Goal: Information Seeking & Learning: Learn about a topic

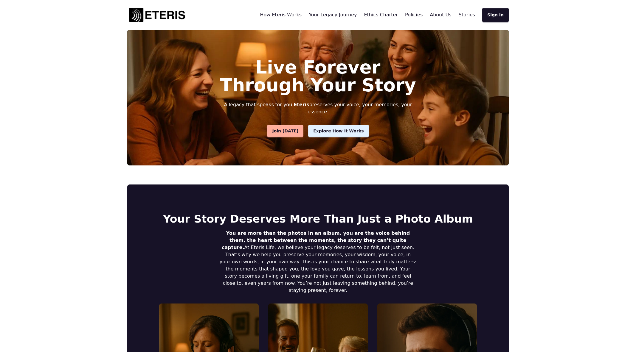
click at [469, 13] on span "Stories" at bounding box center [466, 15] width 16 height 6
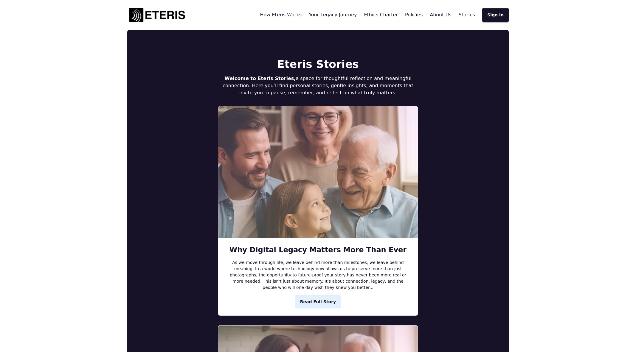
click at [313, 301] on span "Read Full Story" at bounding box center [318, 302] width 36 height 6
click at [319, 304] on span "Read Full Story" at bounding box center [318, 302] width 36 height 6
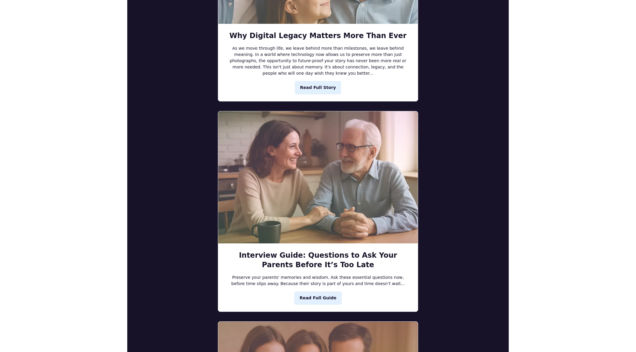
scroll to position [222, 0]
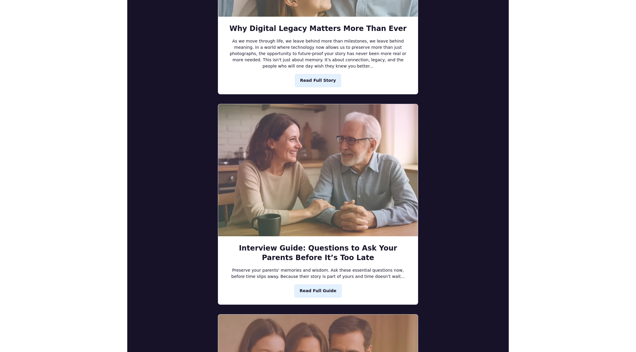
click at [315, 290] on span "Read Full Guide" at bounding box center [317, 291] width 37 height 6
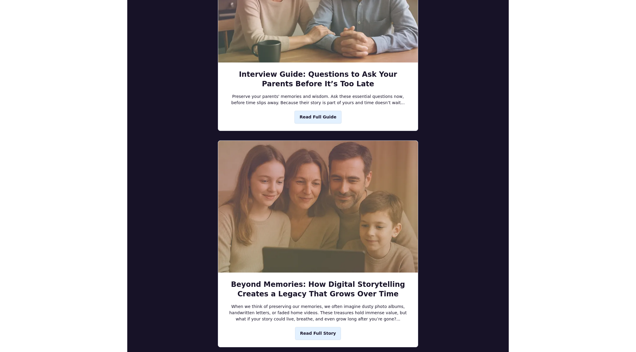
scroll to position [424, 0]
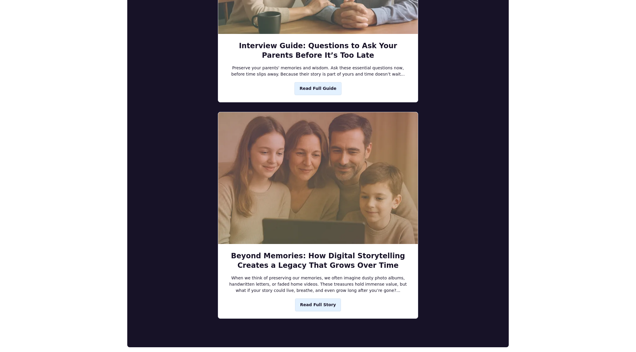
click at [320, 303] on span "Read Full Story" at bounding box center [318, 305] width 36 height 6
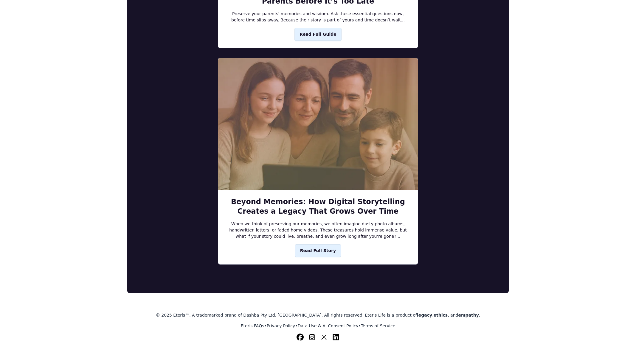
scroll to position [486, 0]
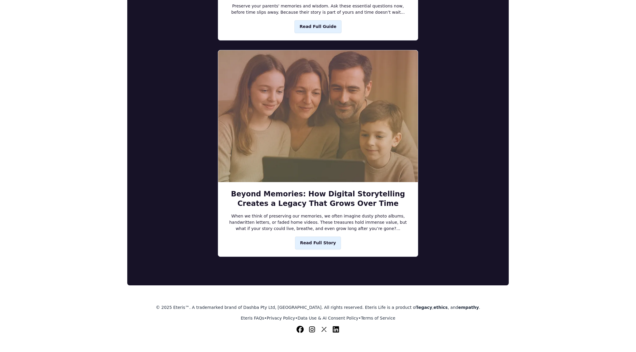
click at [313, 328] on img "Instagram" at bounding box center [311, 329] width 7 height 7
